Goal: Navigation & Orientation: Find specific page/section

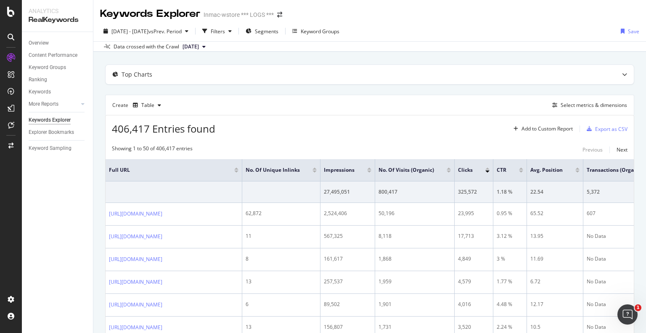
scroll to position [336, 0]
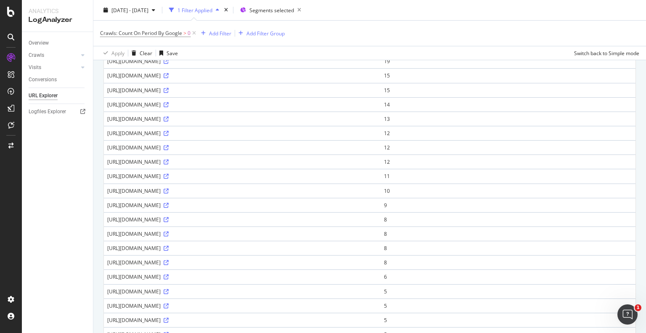
scroll to position [239, 0]
click at [50, 111] on div "LogAnalyzer" at bounding box center [47, 110] width 33 height 8
